Goal: Book appointment/travel/reservation

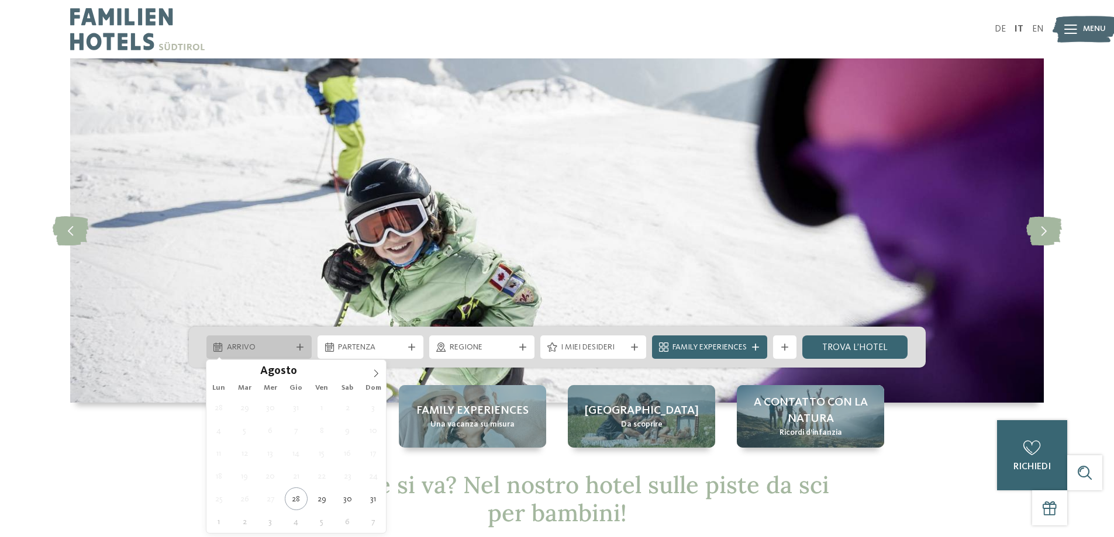
click at [273, 349] on span "Arrivo" at bounding box center [259, 348] width 65 height 12
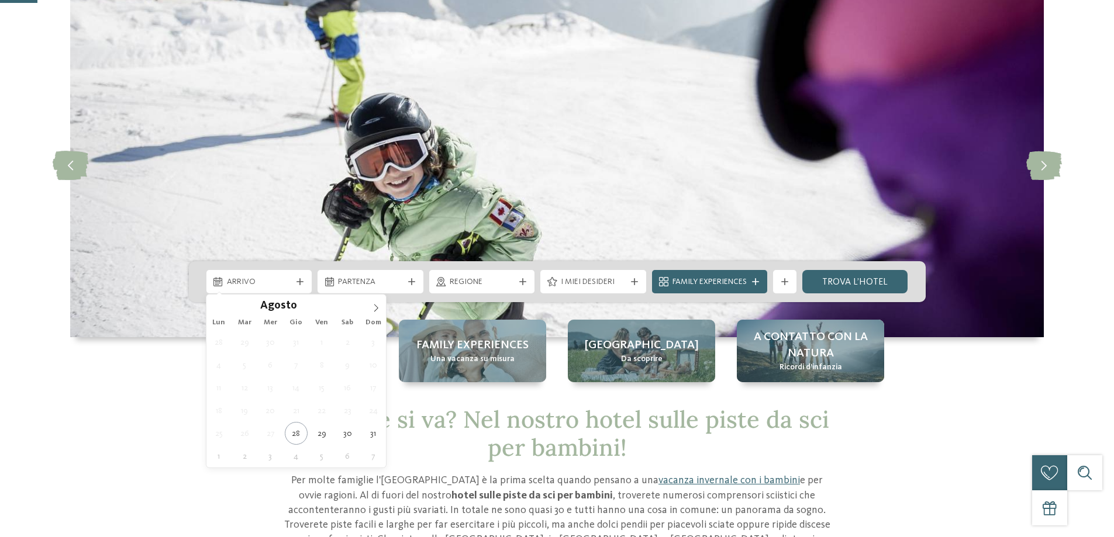
scroll to position [117, 0]
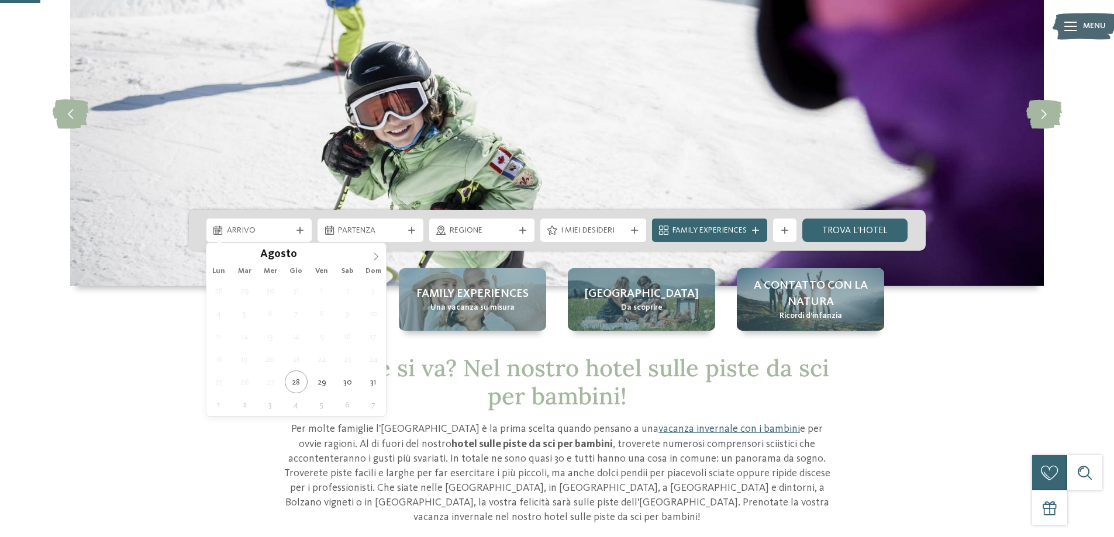
click at [377, 255] on icon at bounding box center [376, 257] width 4 height 8
click at [377, 255] on icon at bounding box center [376, 257] width 8 height 8
click at [378, 255] on icon at bounding box center [376, 257] width 8 height 8
click at [381, 255] on span at bounding box center [376, 253] width 20 height 20
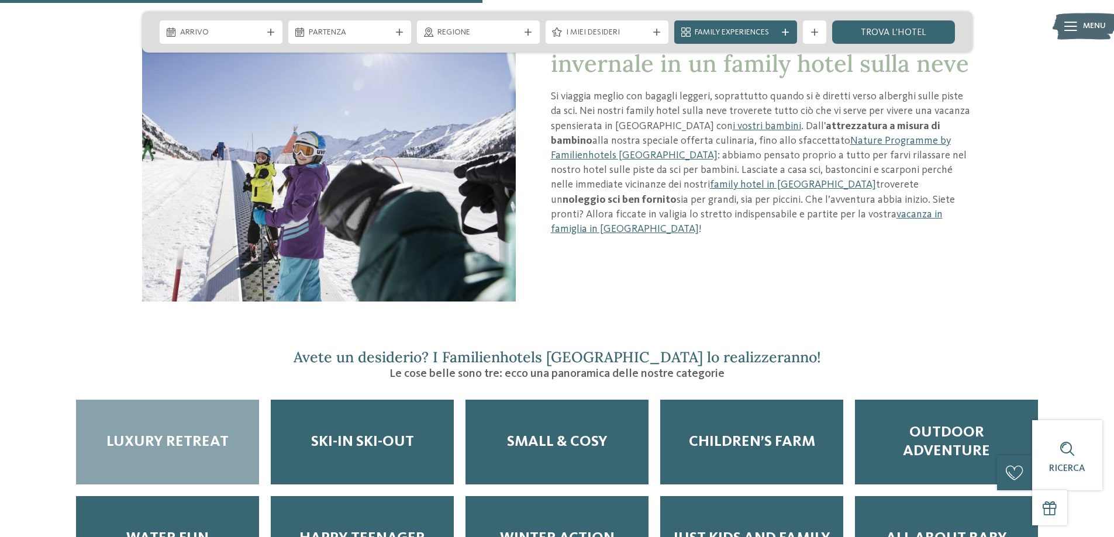
scroll to position [1404, 0]
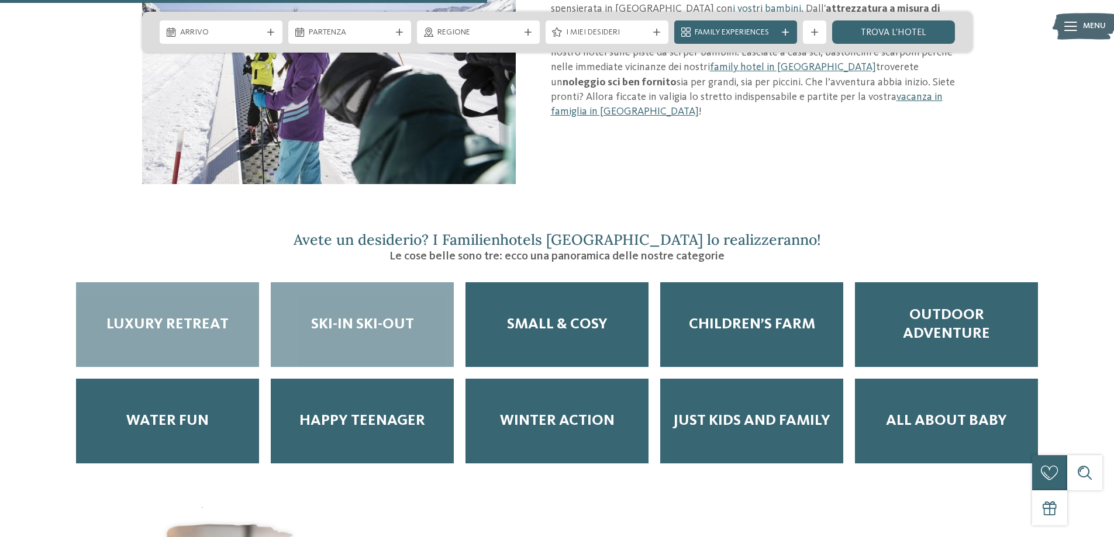
click at [371, 318] on span "Ski-in ski-out" at bounding box center [362, 325] width 103 height 18
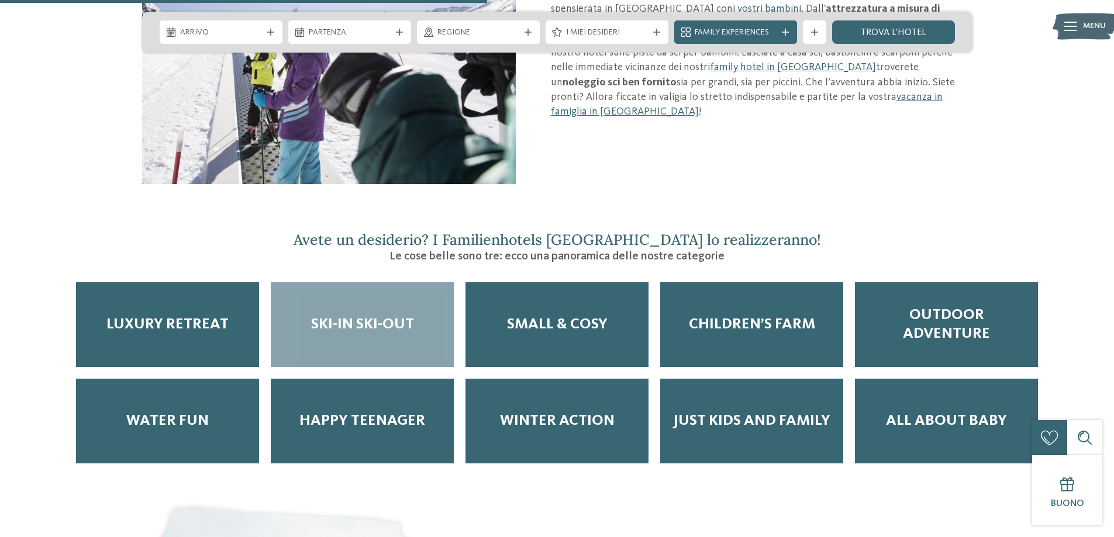
click at [374, 298] on div "Ski-in ski-out" at bounding box center [362, 324] width 183 height 85
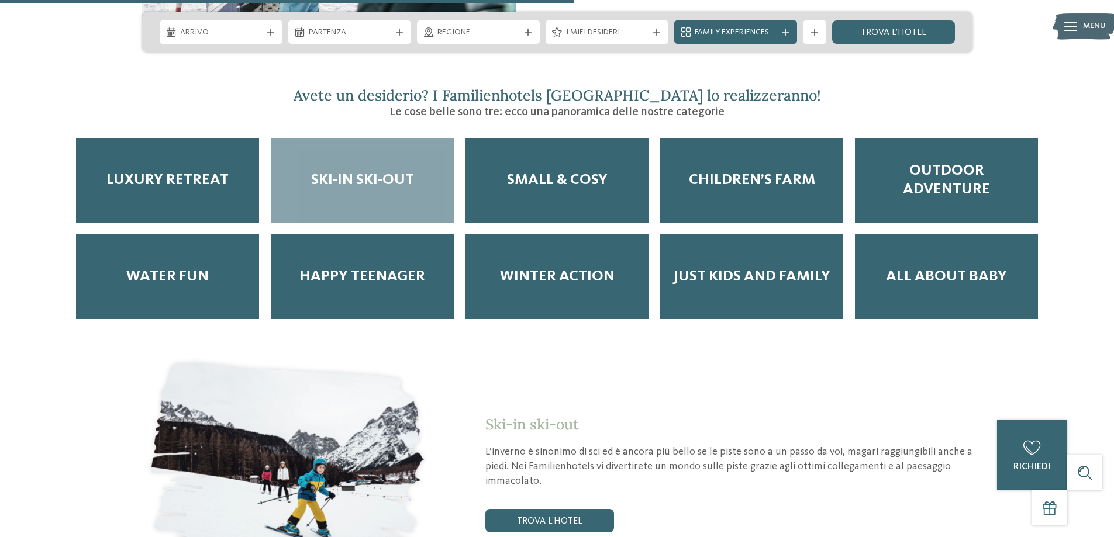
scroll to position [1637, 0]
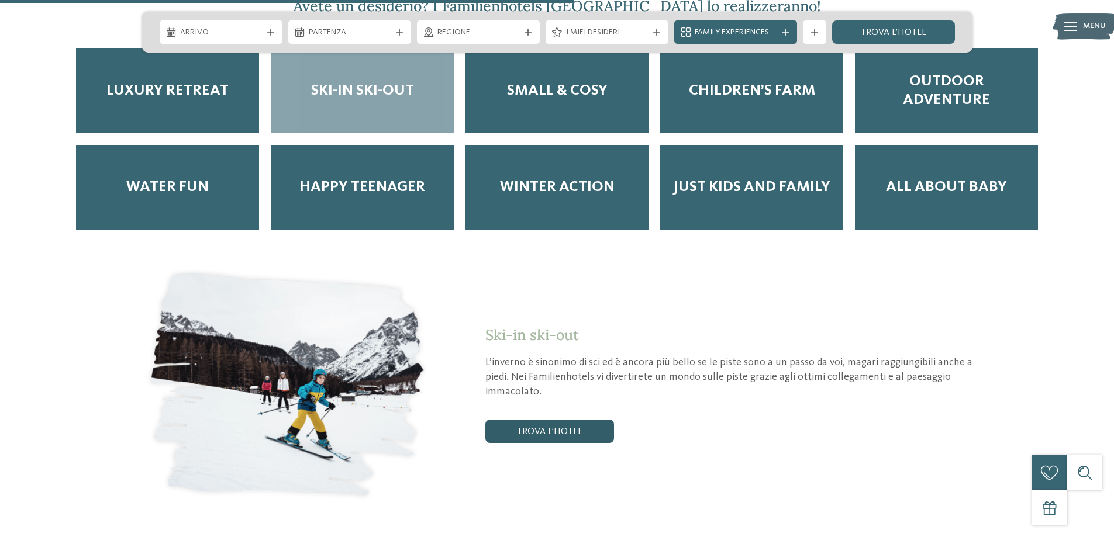
click at [538, 420] on link "trova l’hotel" at bounding box center [549, 431] width 129 height 23
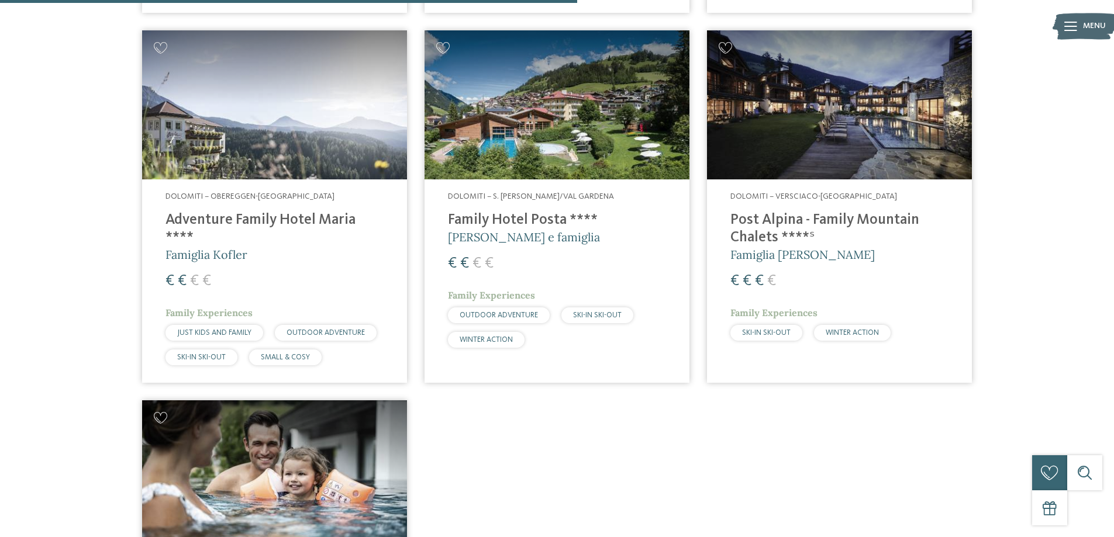
scroll to position [1085, 0]
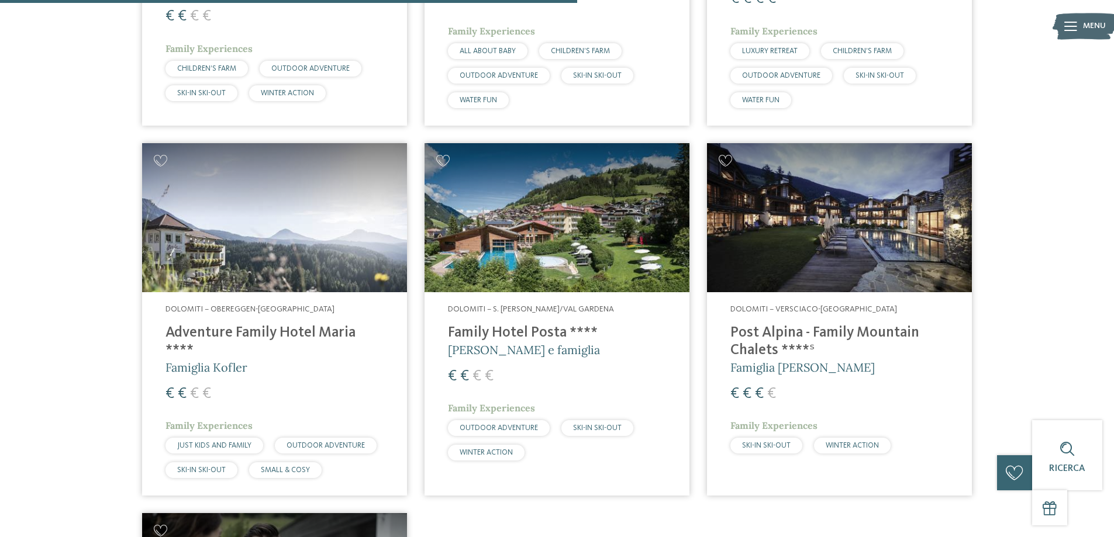
click at [851, 333] on h4 "Post Alpina - Family Mountain Chalets ****ˢ" at bounding box center [839, 342] width 218 height 35
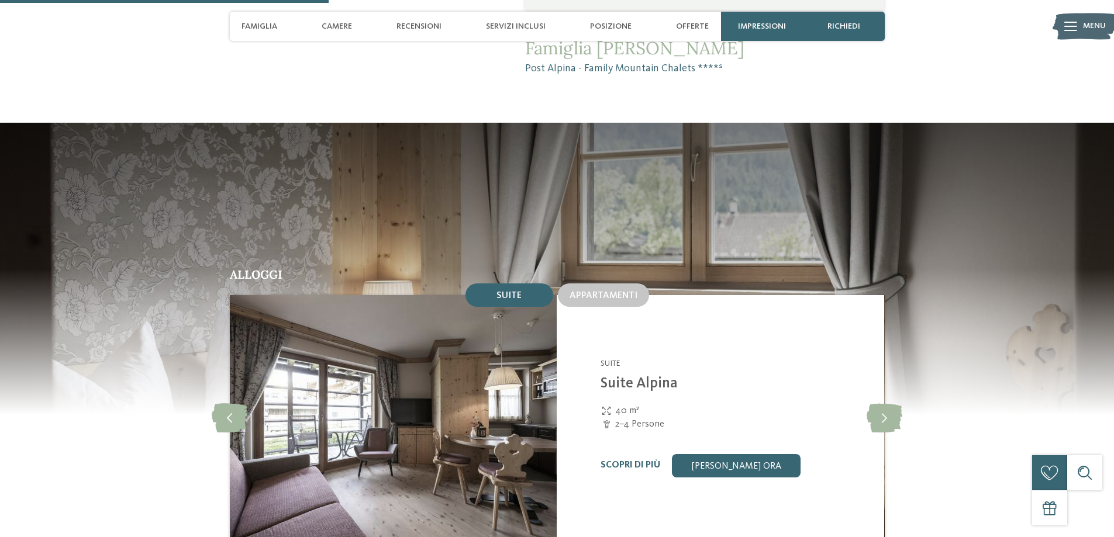
scroll to position [1053, 0]
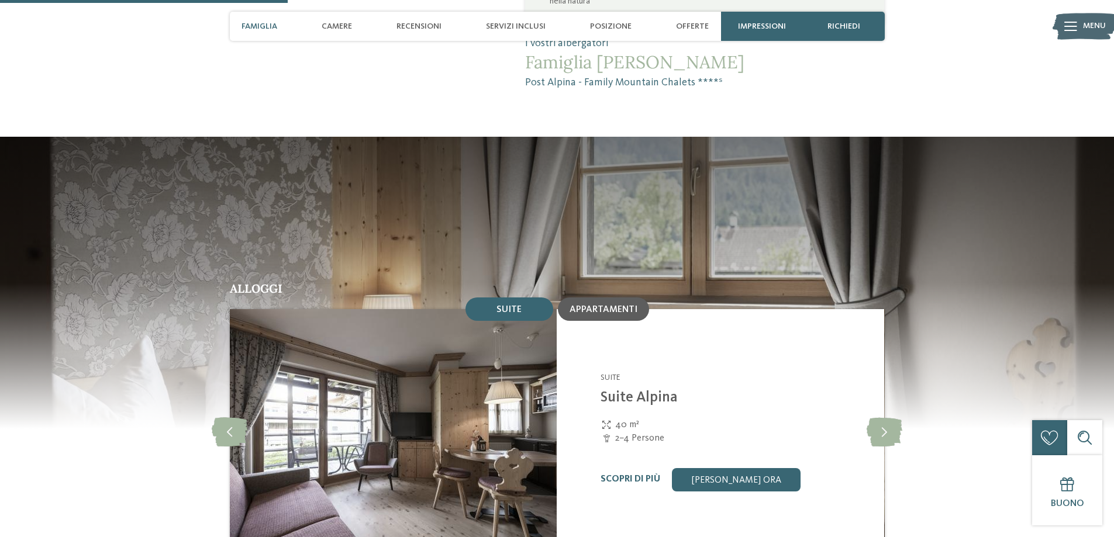
click at [591, 305] on span "Appartamenti" at bounding box center [604, 309] width 68 height 9
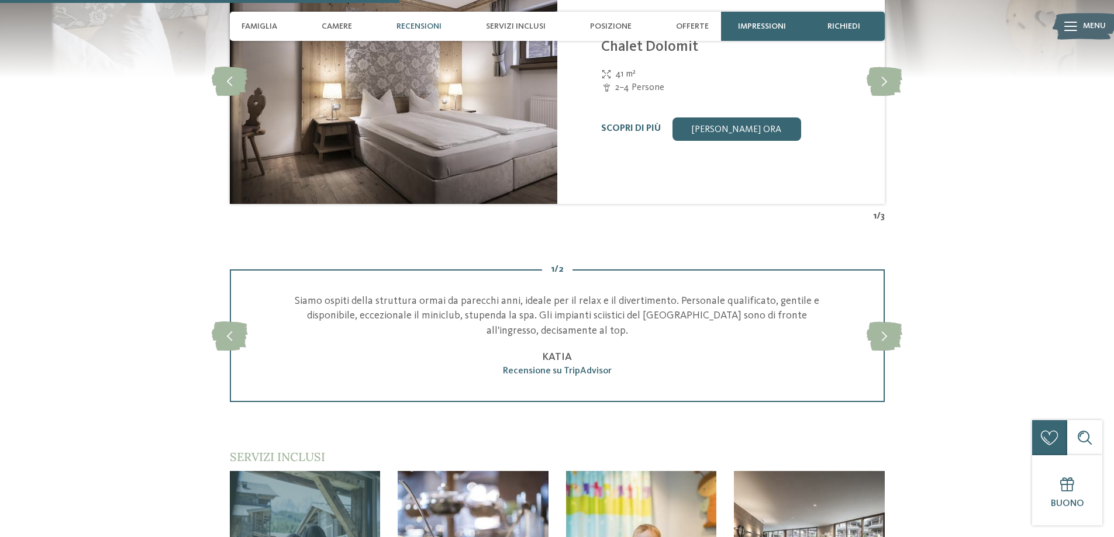
scroll to position [1637, 0]
